Goal: Transaction & Acquisition: Purchase product/service

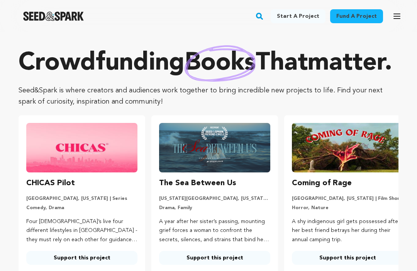
click at [359, 17] on link "Fund a project" at bounding box center [356, 16] width 53 height 14
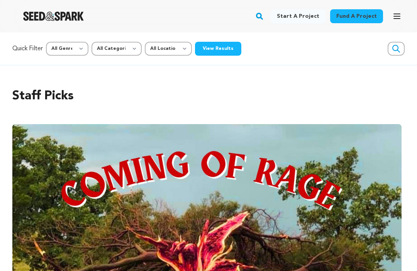
click at [395, 51] on icon "button" at bounding box center [396, 48] width 7 height 7
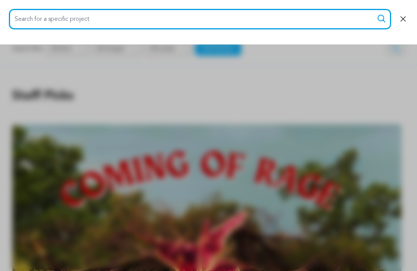
click at [147, 23] on input "Search for a specific project" at bounding box center [199, 19] width 381 height 20
type input "The bend"
click at [381, 19] on button "Search" at bounding box center [381, 18] width 9 height 9
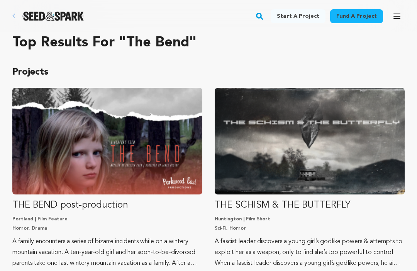
scroll to position [36, 0]
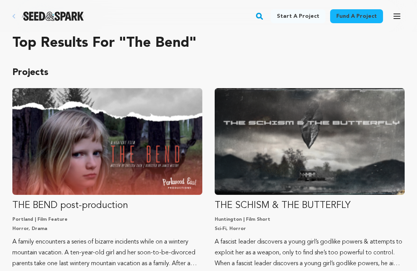
click at [147, 137] on img "Fund THE BEND post-production" at bounding box center [107, 141] width 190 height 107
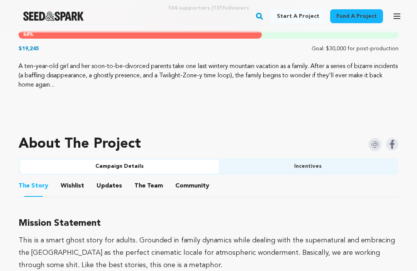
scroll to position [386, 0]
